Goal: Obtain resource: Obtain resource

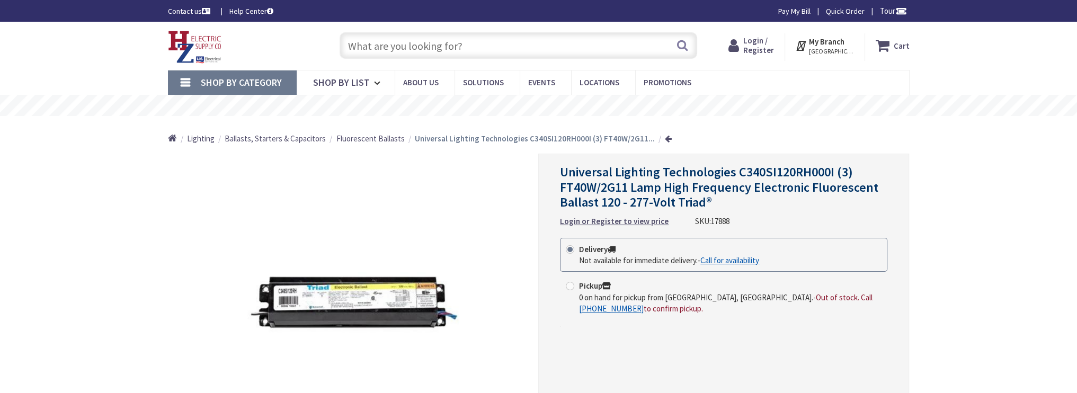
type input "[STREET_ADDRESS]"
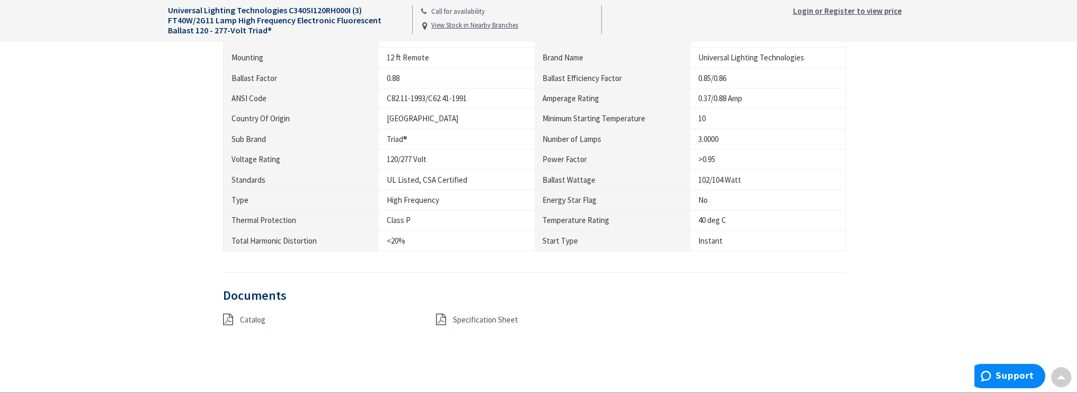
scroll to position [795, 0]
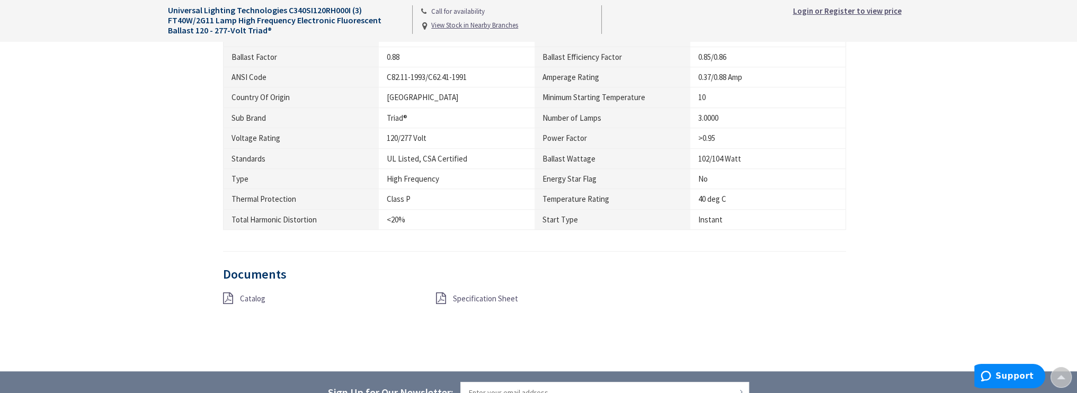
click at [478, 298] on span "Specification Sheet" at bounding box center [485, 298] width 65 height 10
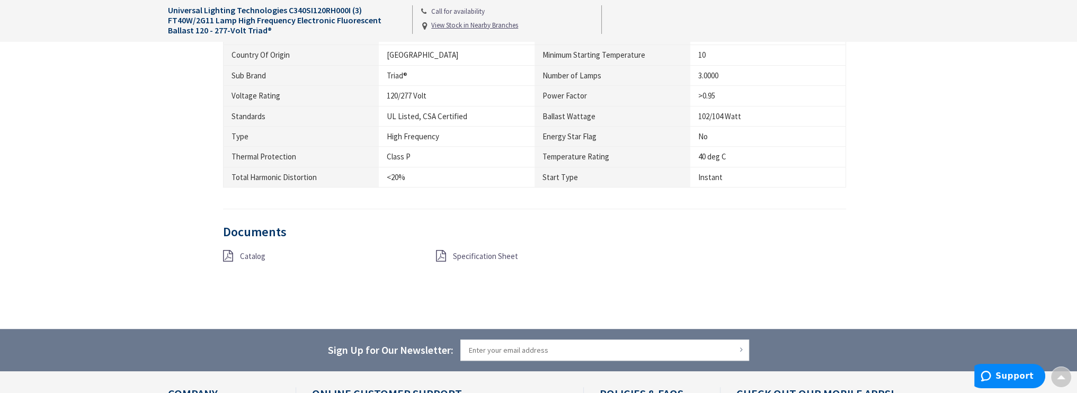
scroll to position [971, 0]
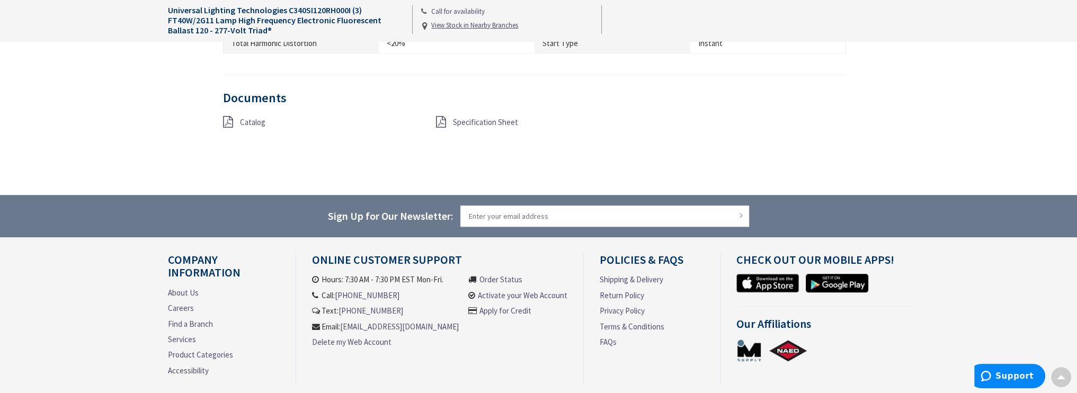
click at [245, 121] on span "Catalog" at bounding box center [252, 122] width 25 height 10
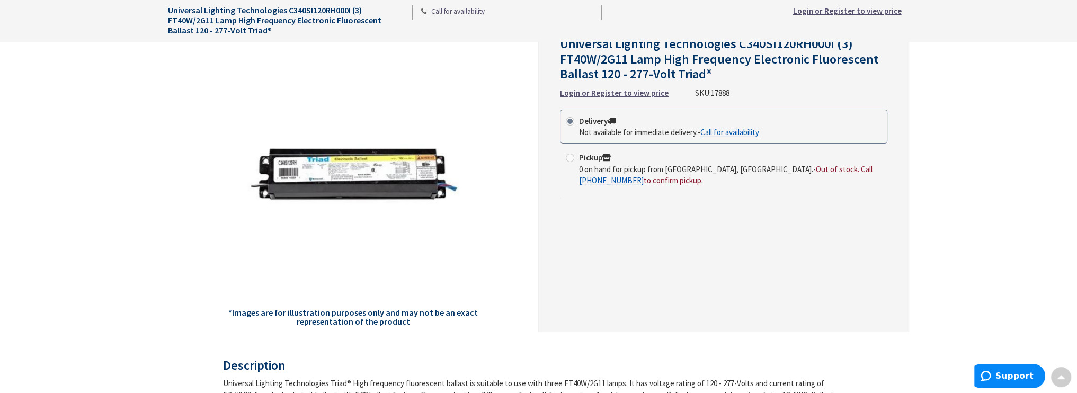
scroll to position [0, 0]
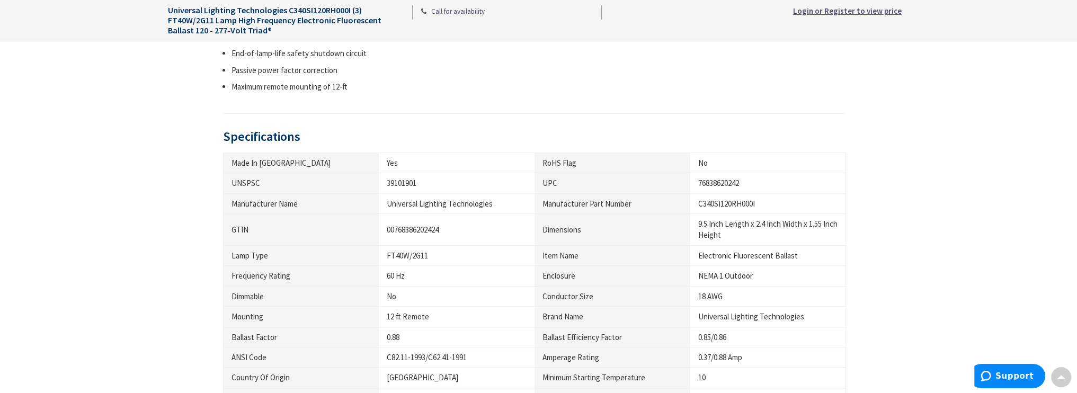
scroll to position [441, 0]
